Goal: Transaction & Acquisition: Book appointment/travel/reservation

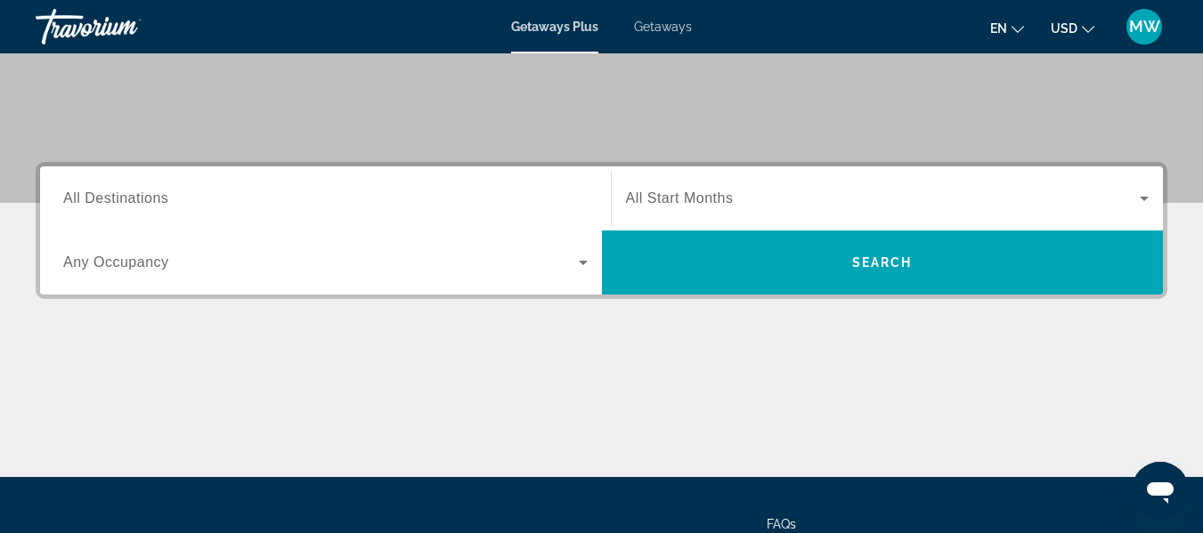
scroll to position [335, 0]
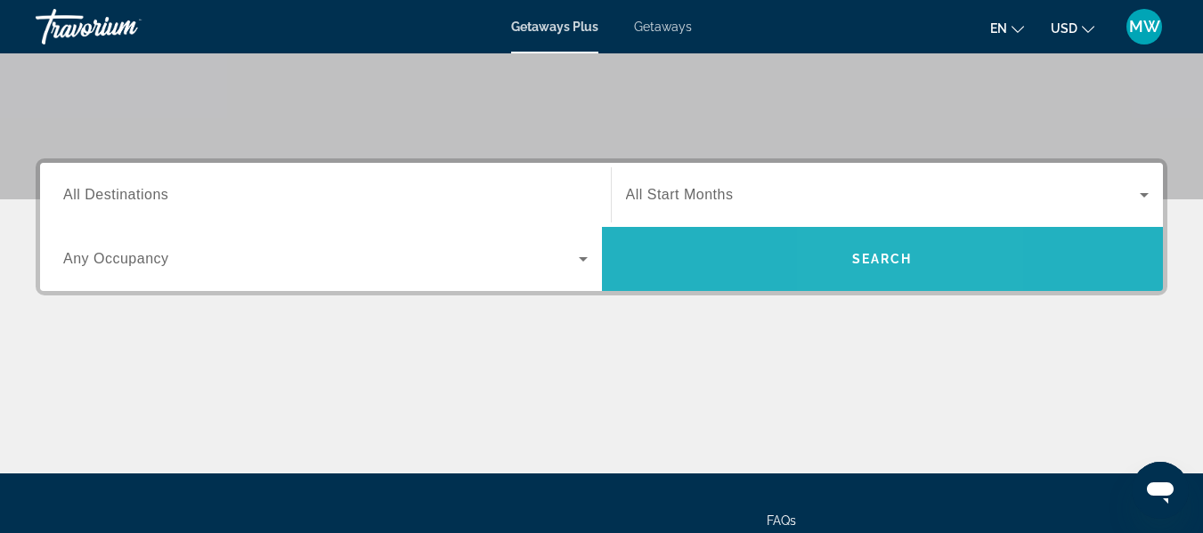
click at [603, 256] on span "Search" at bounding box center [882, 259] width 61 height 14
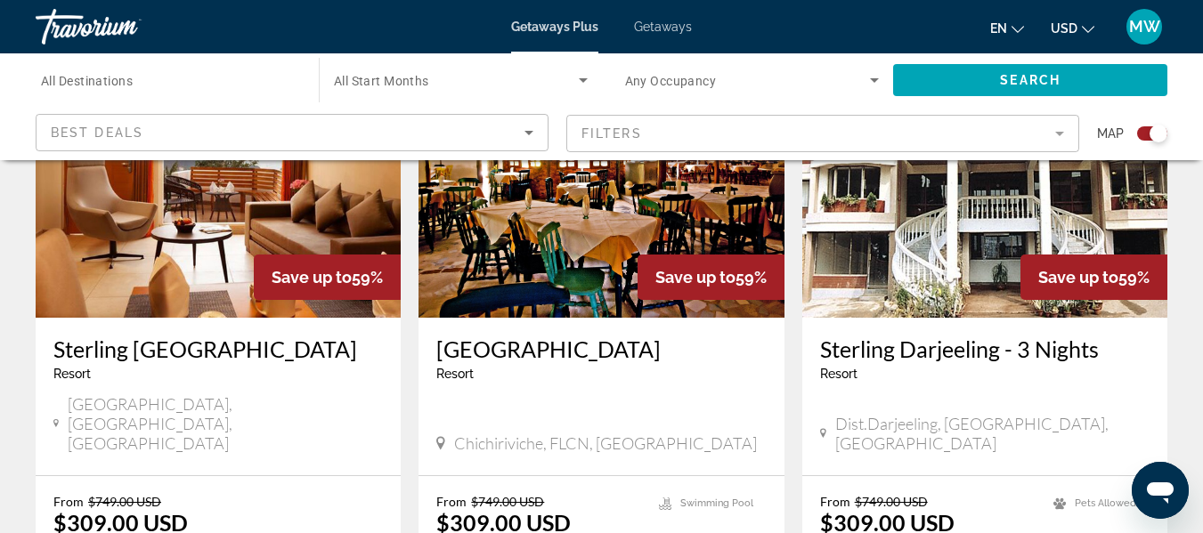
scroll to position [761, 0]
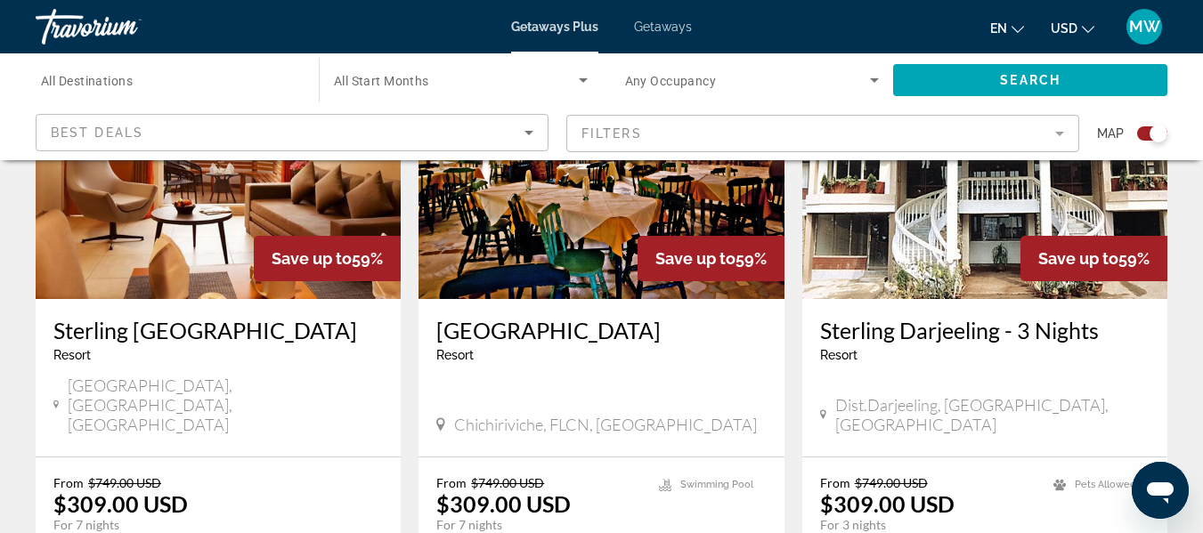
click at [173, 211] on img "Main content" at bounding box center [218, 156] width 365 height 285
